Goal: Task Accomplishment & Management: Complete application form

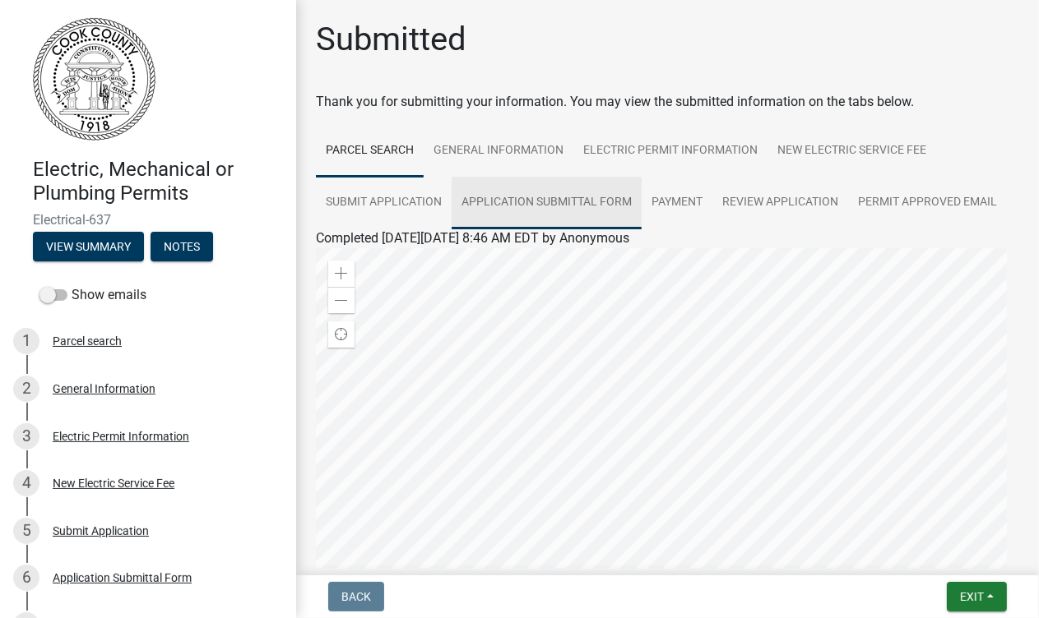
click at [581, 199] on link "Application Submittal Form" at bounding box center [546, 203] width 190 height 53
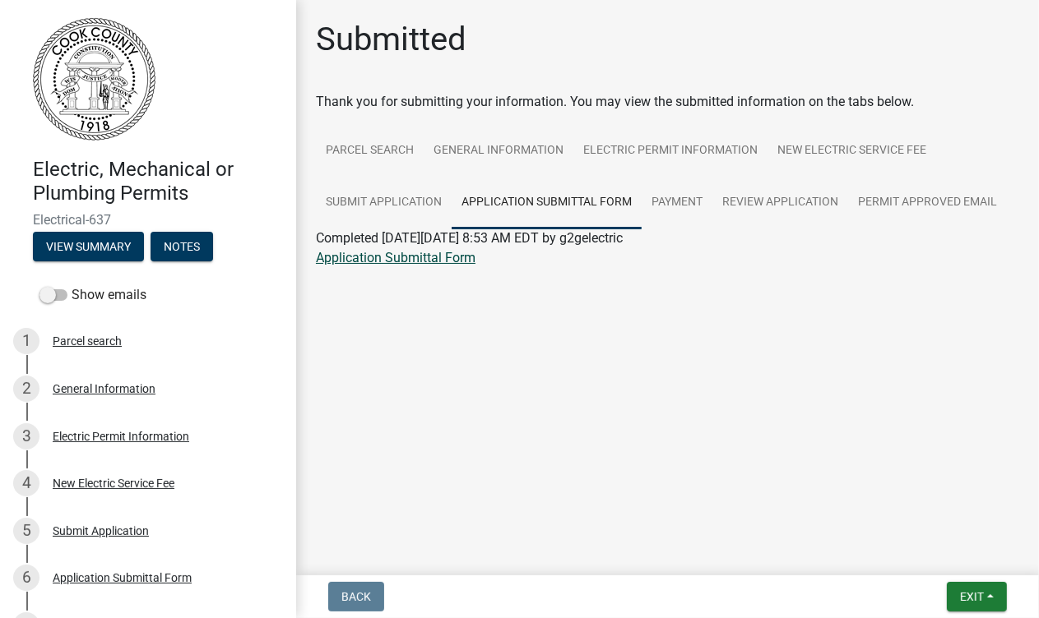
click at [362, 258] on link "Application Submittal Form" at bounding box center [396, 258] width 160 height 16
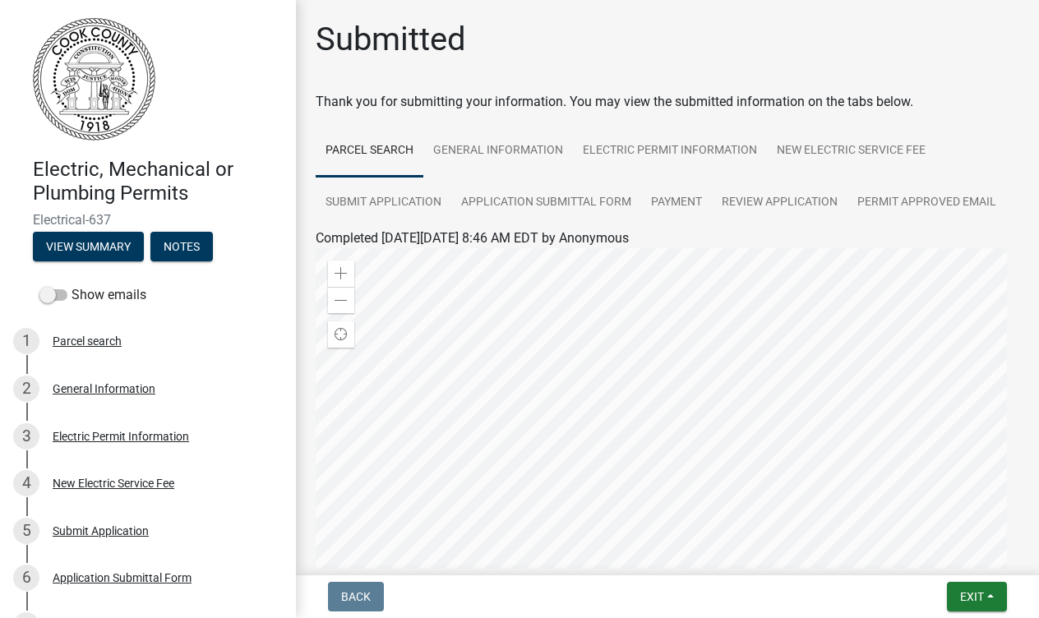
click at [351, 150] on link "Parcel search" at bounding box center [370, 151] width 108 height 53
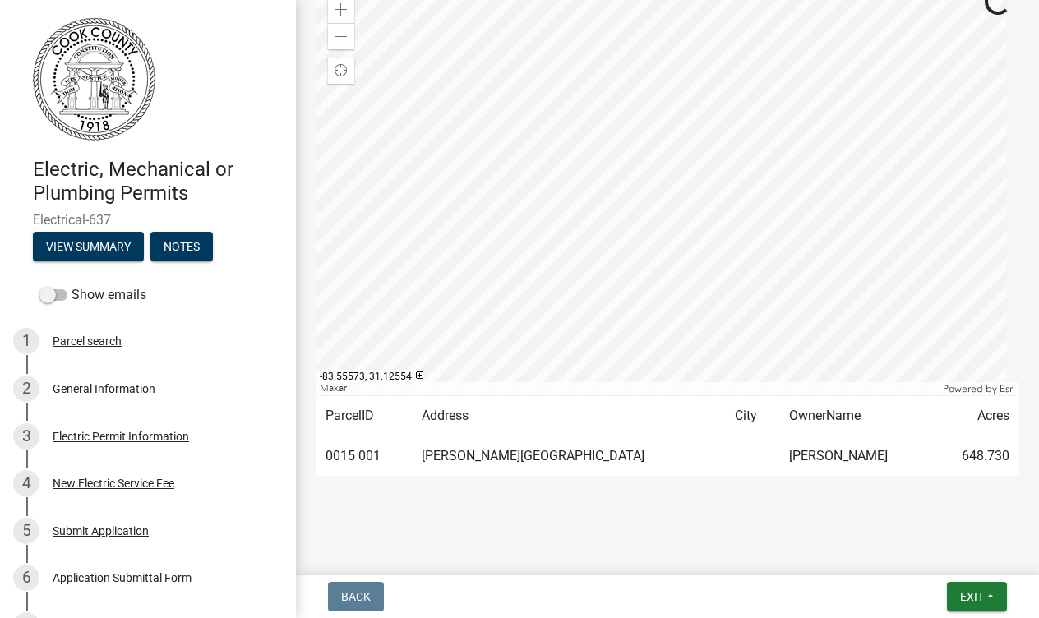
scroll to position [268, 0]
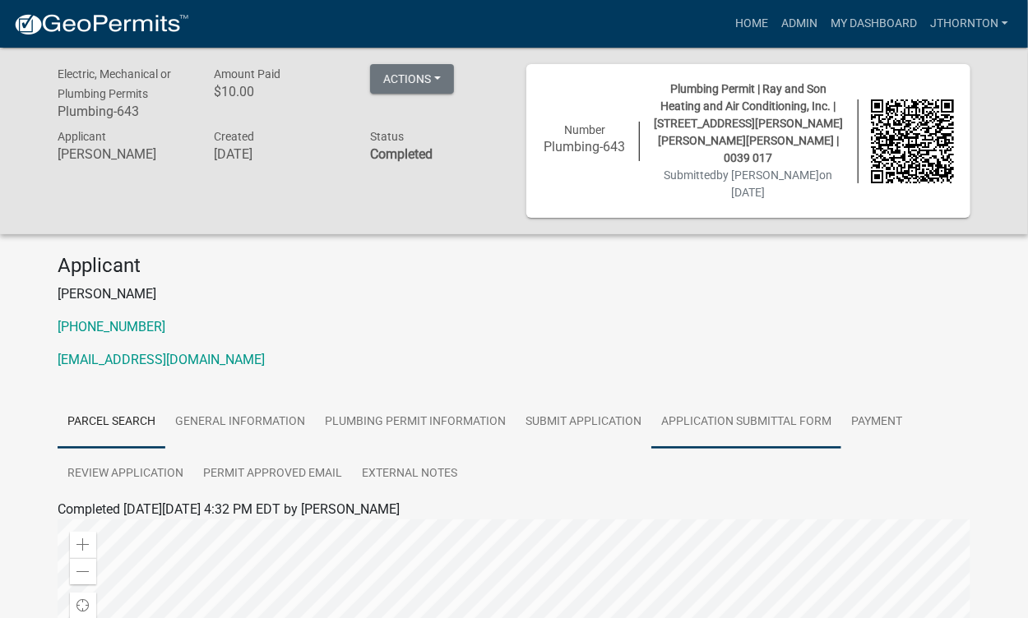
click at [701, 396] on link "Application Submittal Form" at bounding box center [746, 422] width 190 height 53
click at [136, 521] on link "Application Submittal Form" at bounding box center [138, 529] width 160 height 16
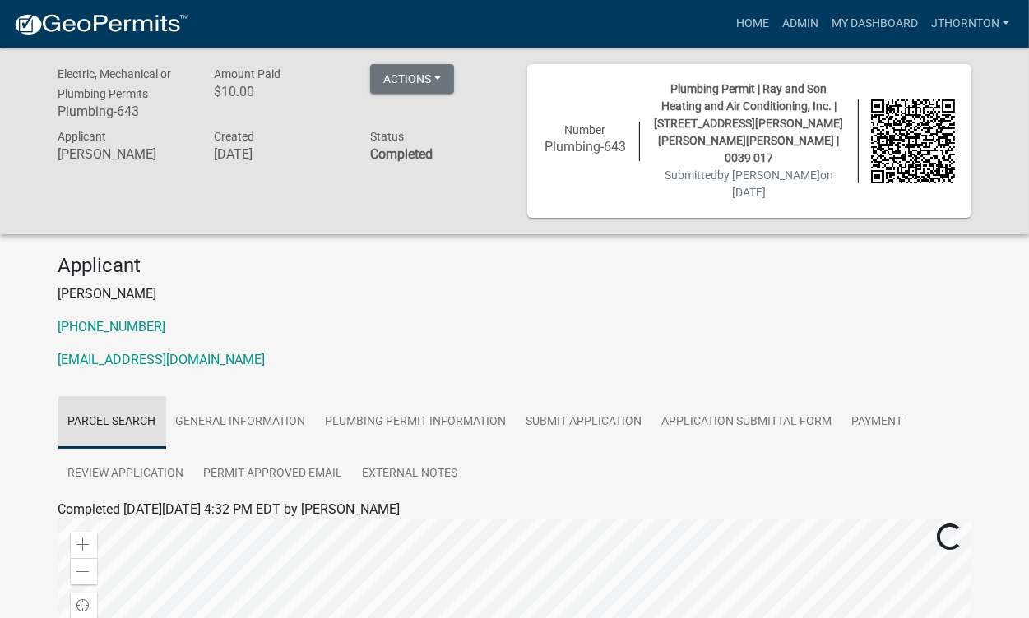
click at [99, 402] on link "Parcel search" at bounding box center [112, 422] width 108 height 53
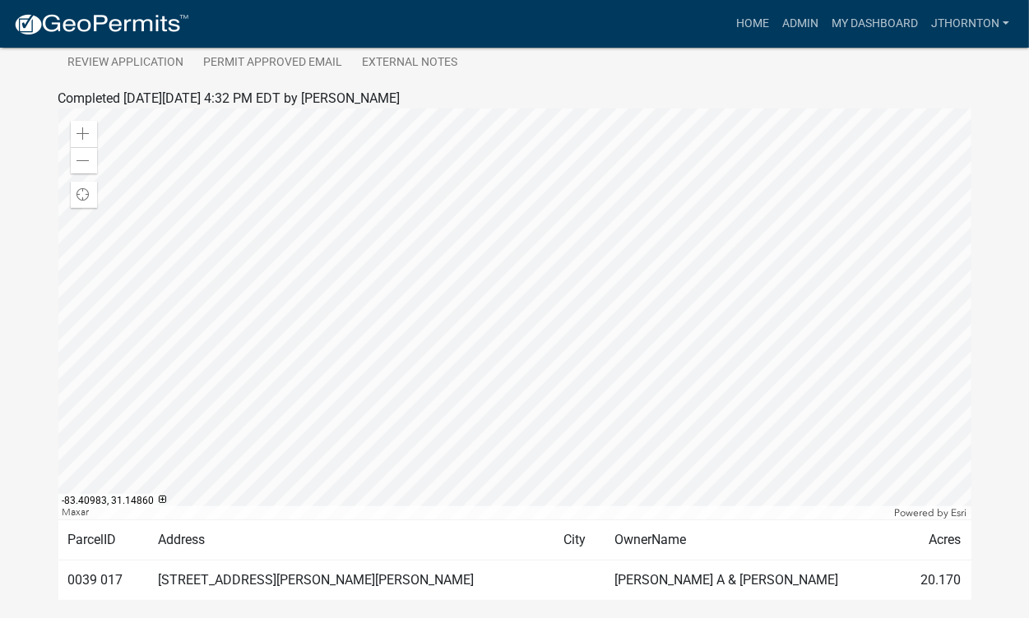
scroll to position [457, 0]
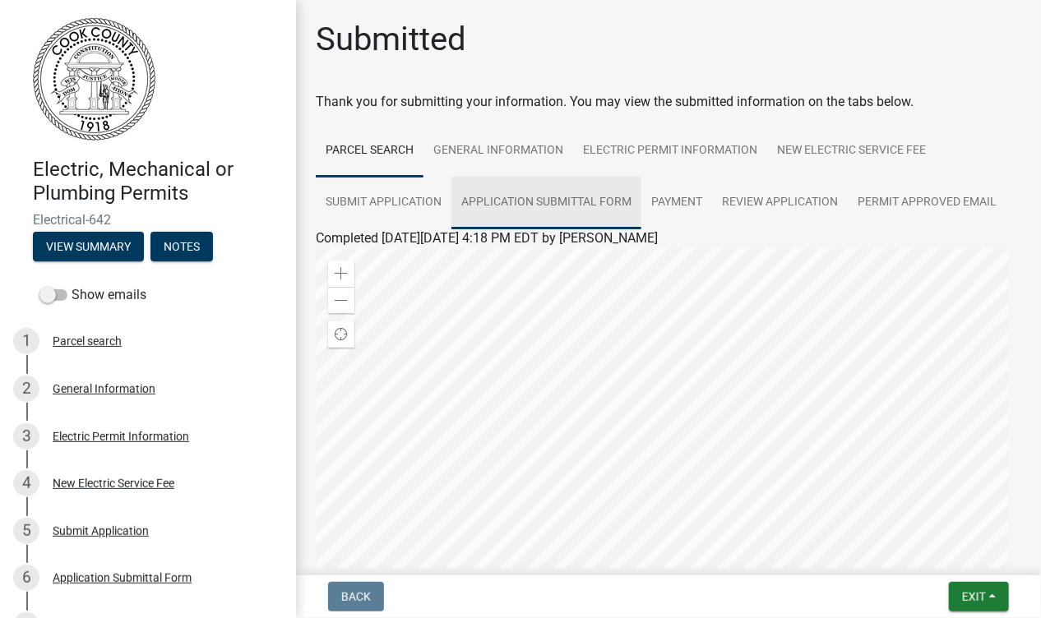
click at [521, 197] on link "Application Submittal Form" at bounding box center [546, 203] width 190 height 53
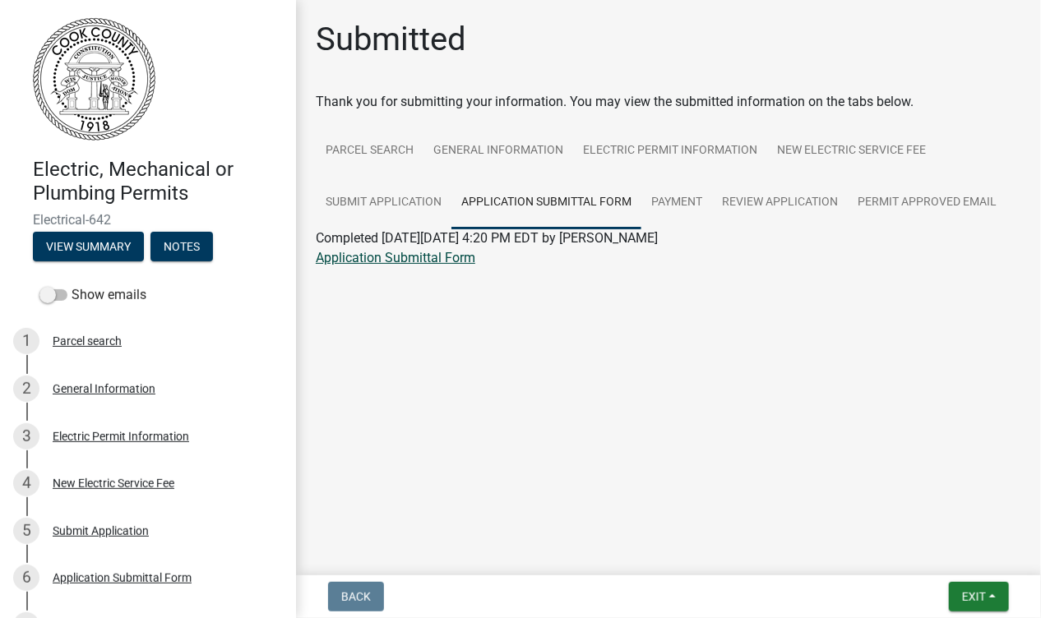
click at [437, 259] on link "Application Submittal Form" at bounding box center [396, 258] width 160 height 16
click at [326, 146] on link "Parcel search" at bounding box center [370, 151] width 108 height 53
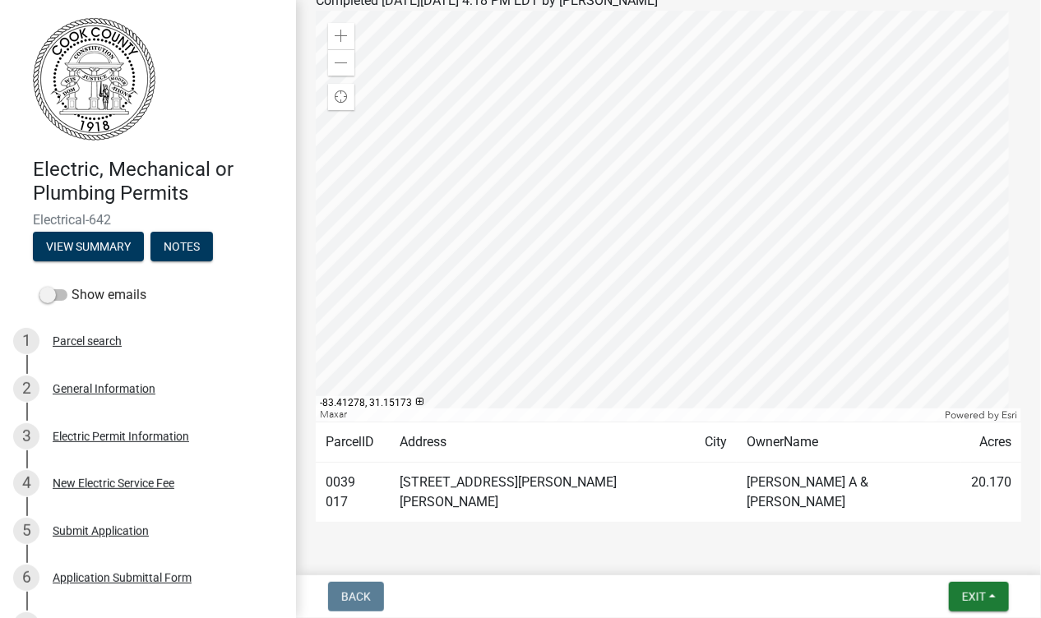
scroll to position [247, 0]
